Goal: Register for event/course

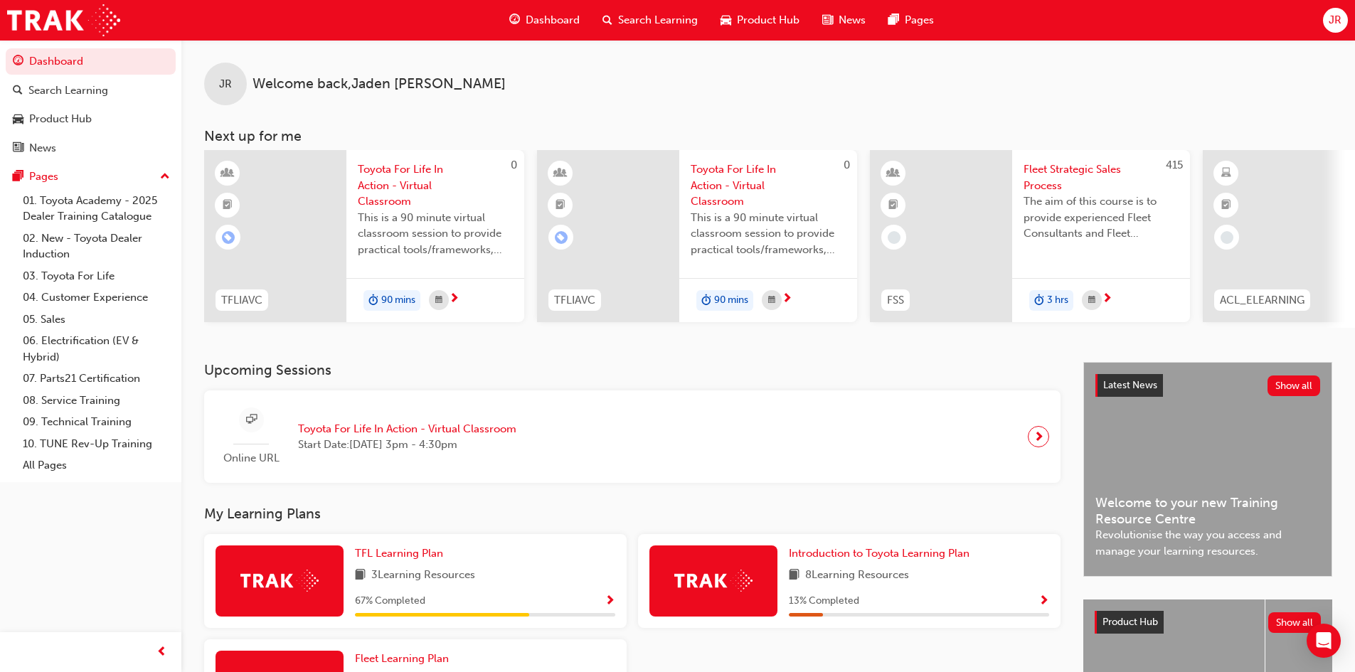
click at [485, 21] on span "JR" at bounding box center [1335, 20] width 13 height 16
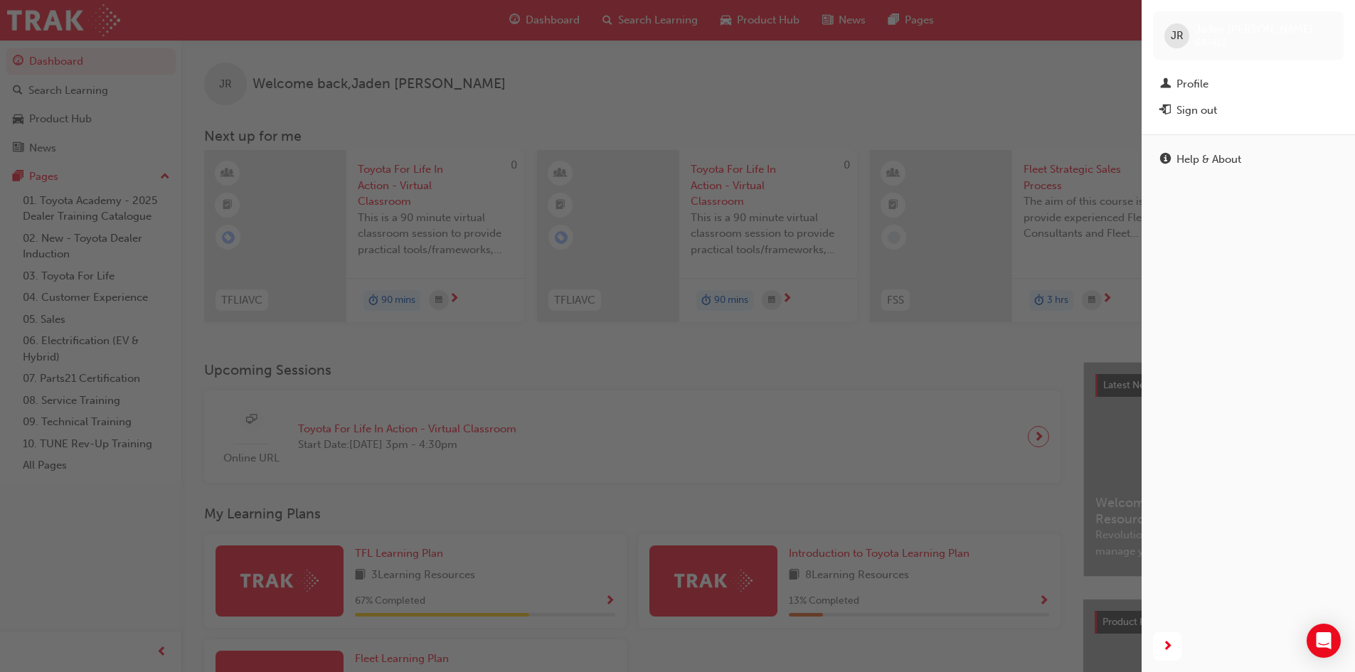
click at [485, 378] on div "button" at bounding box center [571, 336] width 1142 height 672
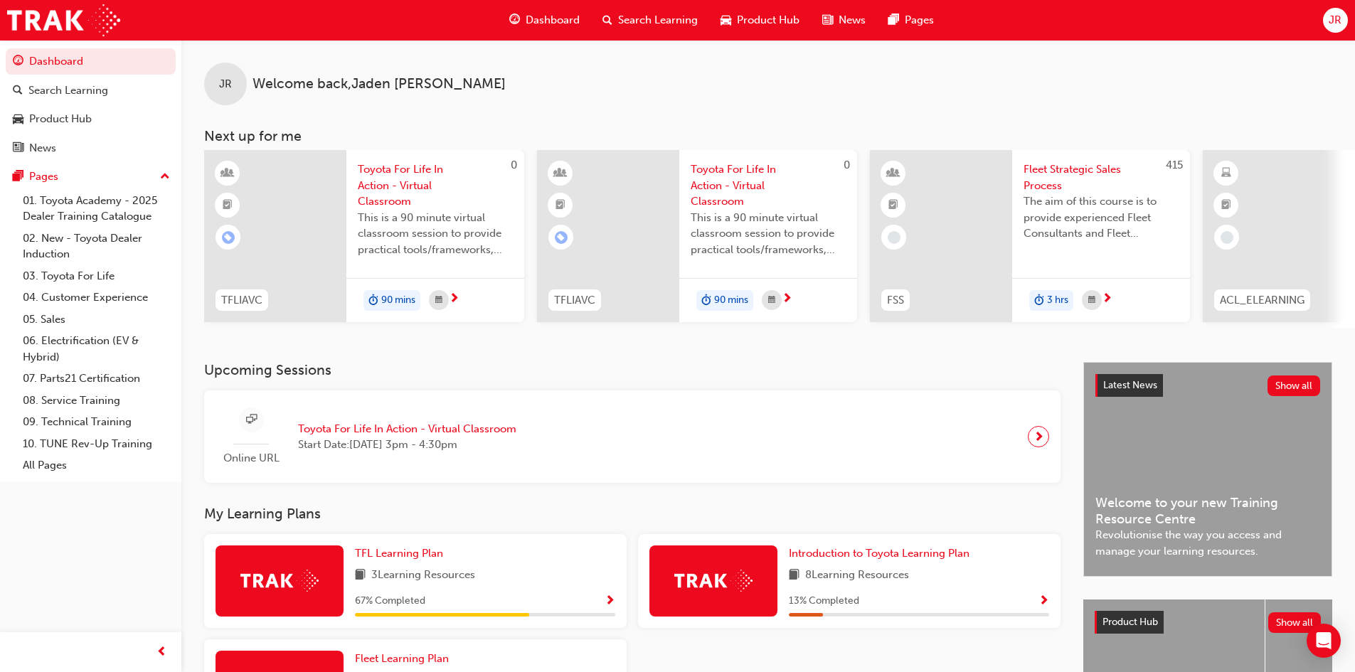
click at [424, 438] on span "Toyota For Life In Action - Virtual Classroom" at bounding box center [407, 429] width 218 height 16
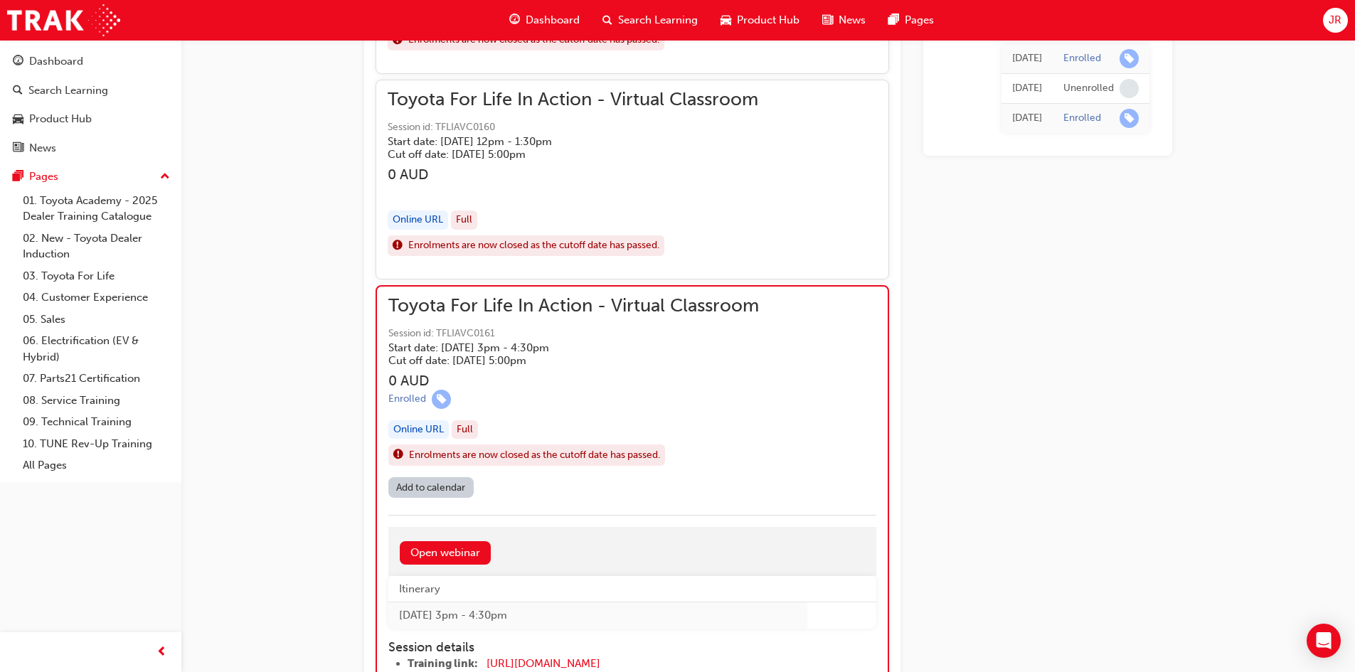
scroll to position [1423, 0]
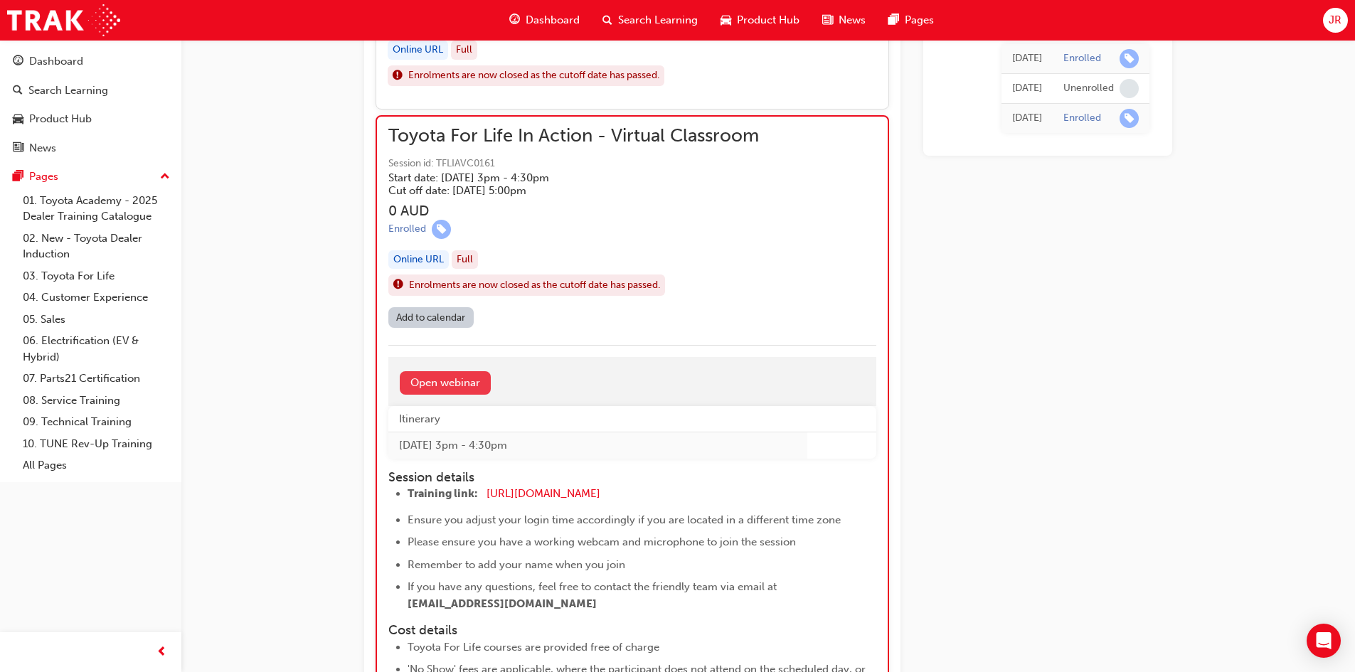
click at [470, 378] on link "Open webinar" at bounding box center [445, 382] width 91 height 23
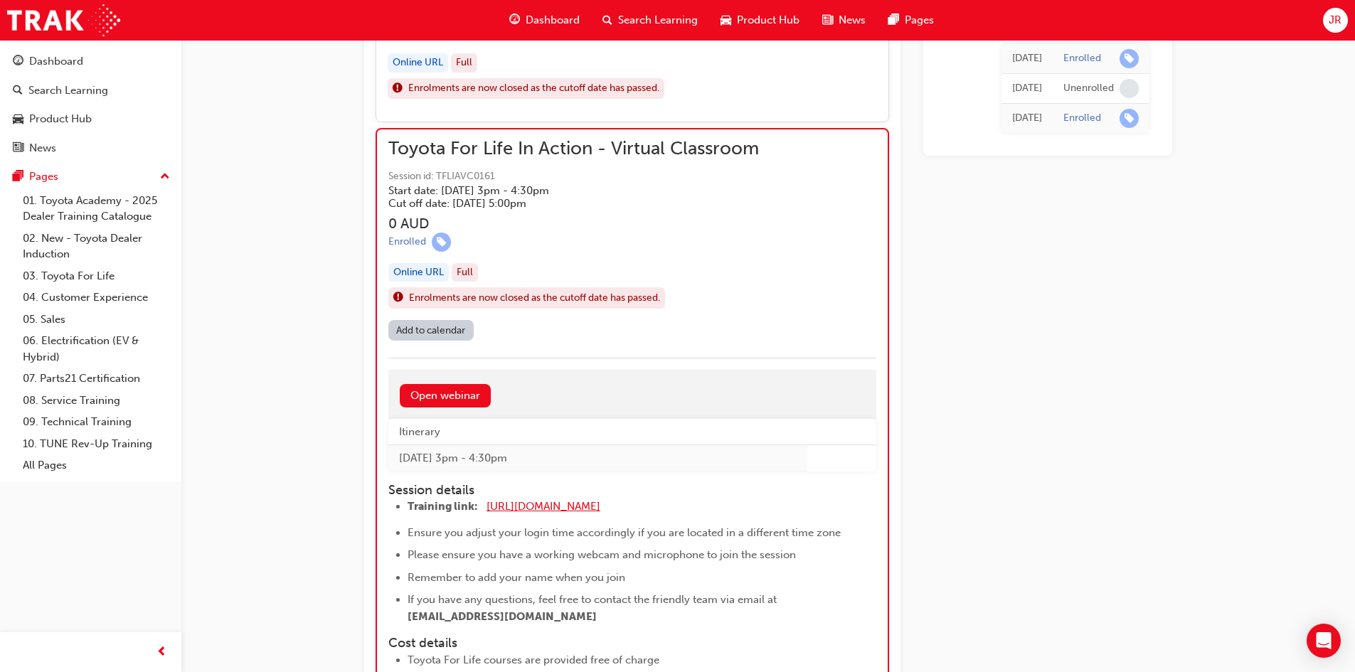
scroll to position [1481, 0]
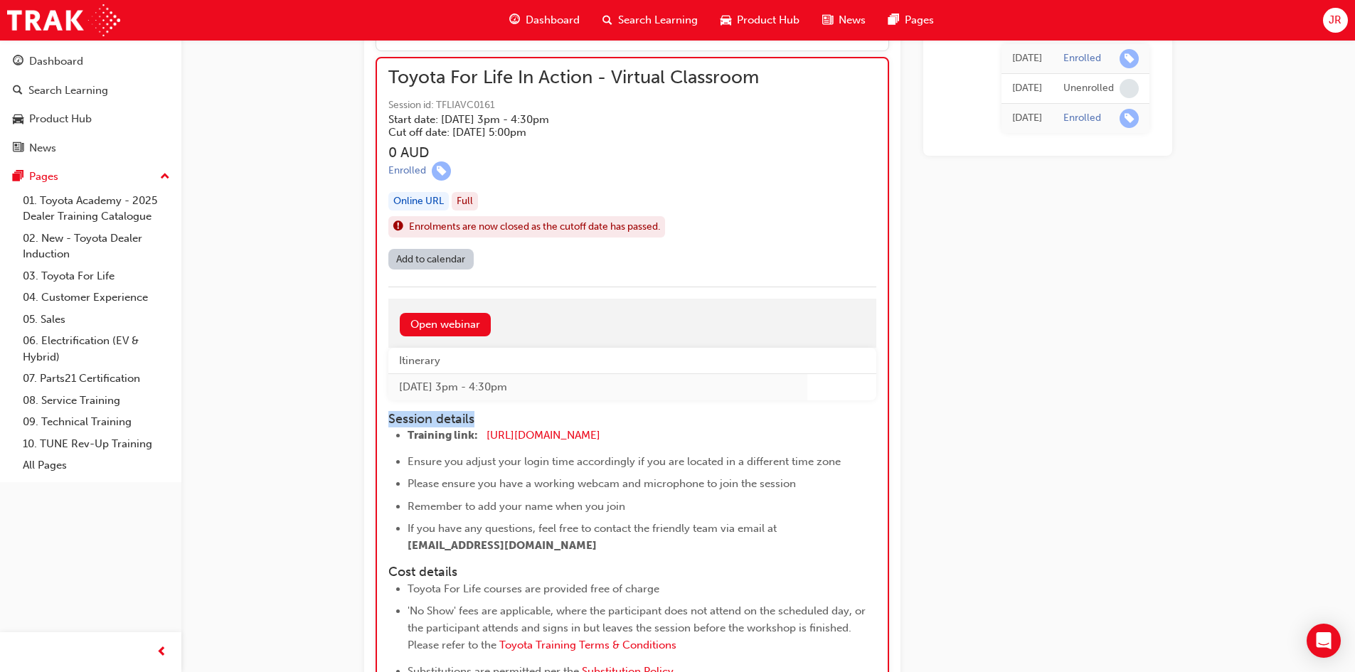
drag, startPoint x: 390, startPoint y: 419, endPoint x: 479, endPoint y: 423, distance: 89.0
click at [479, 423] on h4 "Session details" at bounding box center [619, 420] width 462 height 16
click at [436, 460] on span "Ensure you adjust your login time accordingly if you are located in a different…" at bounding box center [624, 461] width 433 height 13
drag, startPoint x: 573, startPoint y: 437, endPoint x: 592, endPoint y: 437, distance: 18.5
click at [573, 437] on span "[URL][DOMAIN_NAME]" at bounding box center [544, 435] width 114 height 13
